Goal: Task Accomplishment & Management: Manage account settings

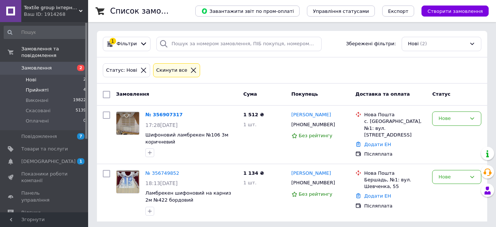
click at [45, 87] on span "Прийняті" at bounding box center [37, 90] width 23 height 7
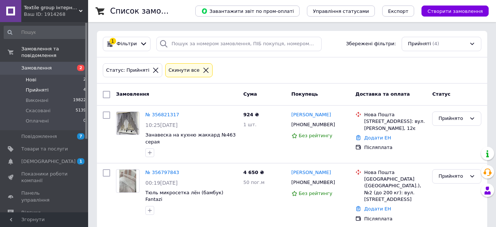
click at [42, 75] on li "Нові 2" at bounding box center [45, 80] width 90 height 10
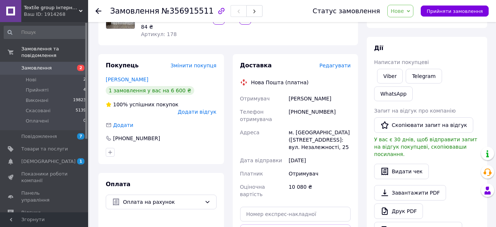
scroll to position [110, 0]
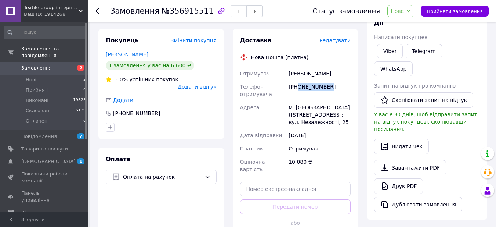
drag, startPoint x: 334, startPoint y: 88, endPoint x: 299, endPoint y: 97, distance: 36.0
click at [299, 97] on div "[PHONE_NUMBER]" at bounding box center [319, 90] width 65 height 21
copy div "0939756482"
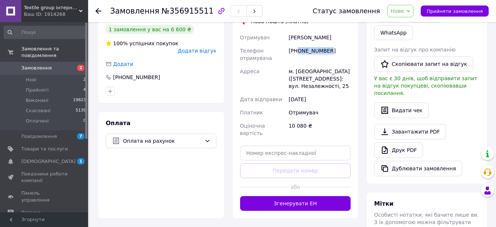
scroll to position [147, 0]
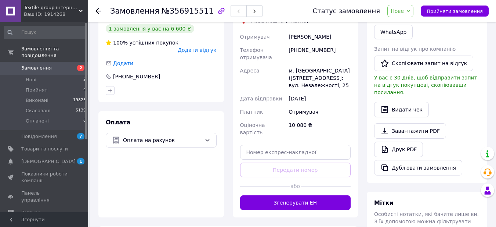
click at [342, 102] on div "[DATE]" at bounding box center [319, 98] width 65 height 13
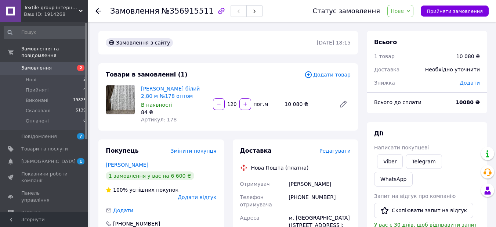
scroll to position [37, 0]
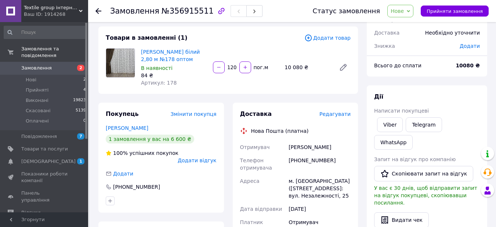
click at [349, 151] on div "[PERSON_NAME]" at bounding box center [319, 146] width 65 height 13
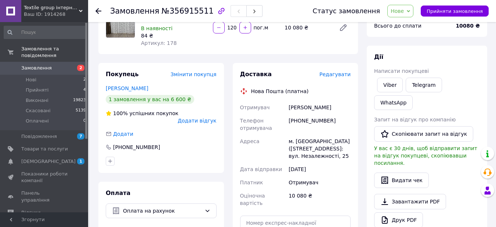
scroll to position [73, 0]
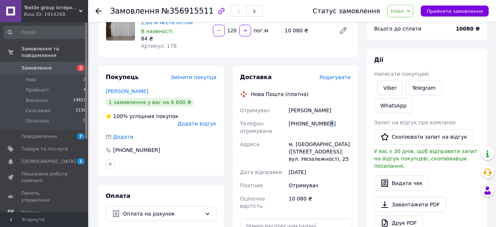
drag, startPoint x: 331, startPoint y: 124, endPoint x: 324, endPoint y: 128, distance: 7.6
click at [324, 128] on div "[PHONE_NUMBER]" at bounding box center [319, 127] width 65 height 21
click at [335, 122] on div "[PHONE_NUMBER]" at bounding box center [319, 127] width 65 height 21
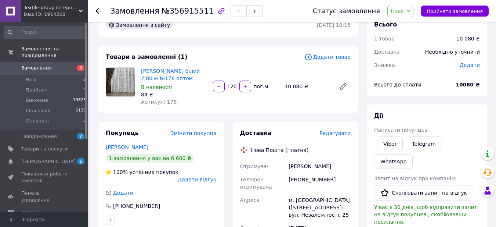
scroll to position [0, 0]
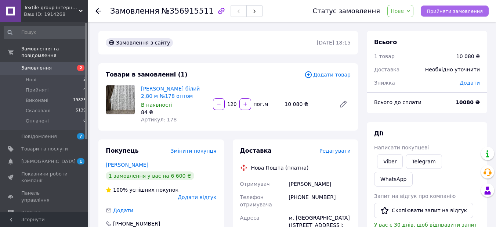
click at [436, 15] on button "Прийняти замовлення" at bounding box center [455, 11] width 68 height 11
